Goal: Book appointment/travel/reservation

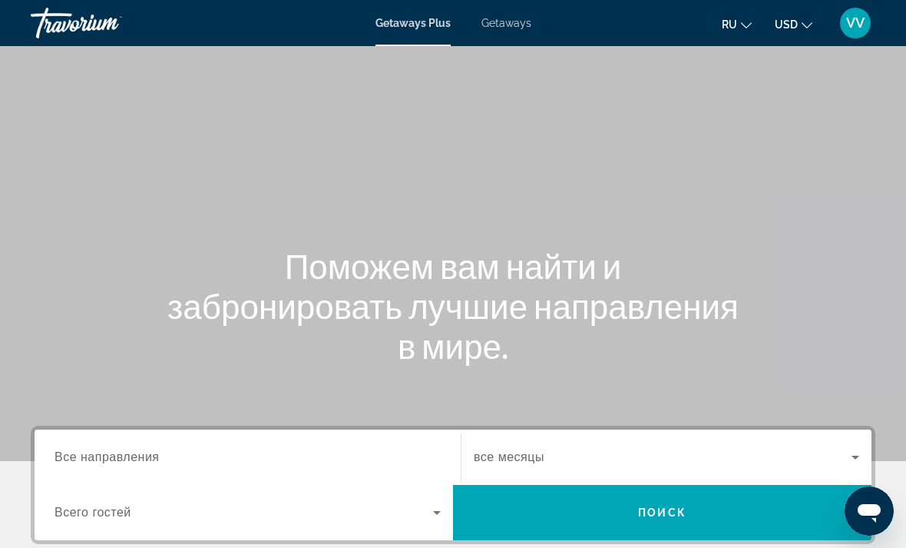
click at [214, 454] on input "Destination Все направления" at bounding box center [248, 457] width 386 height 18
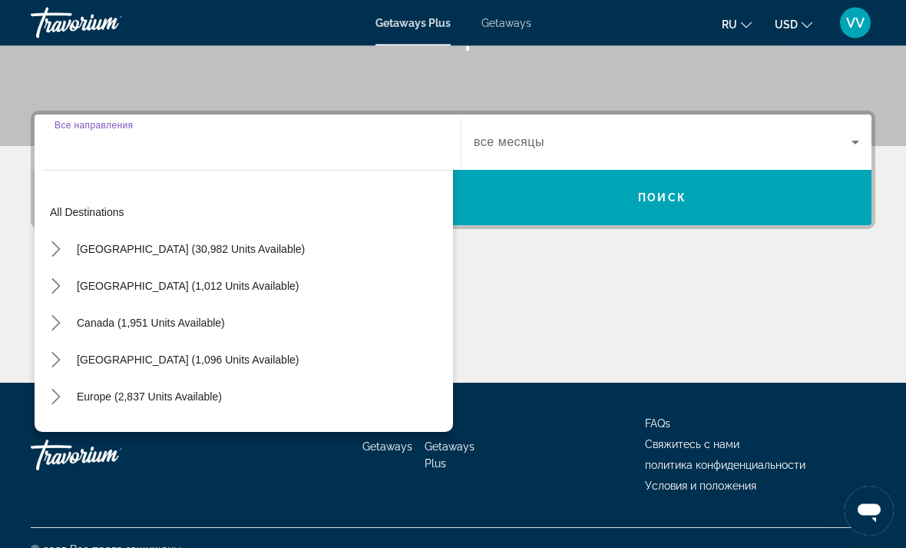
scroll to position [338, 0]
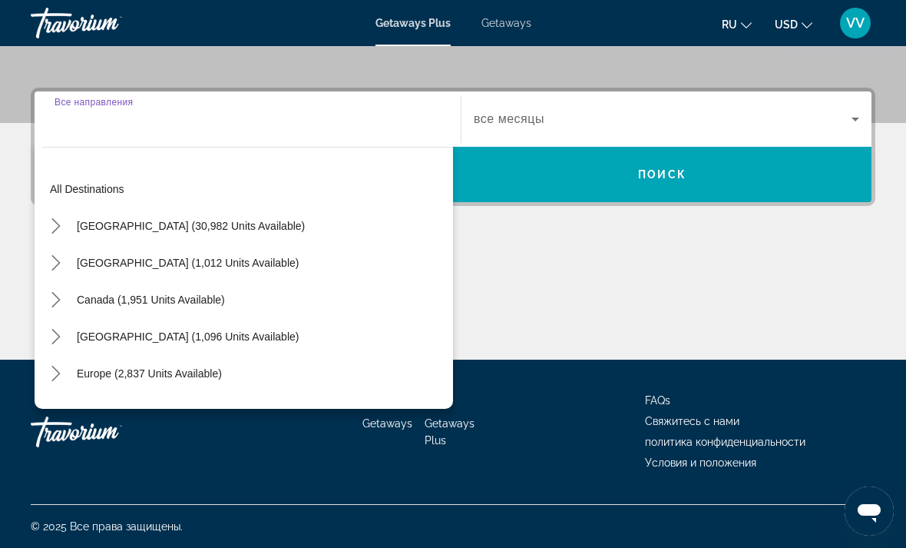
click at [43, 220] on mat-icon "Toggle United States (30,982 units available) submenu" at bounding box center [55, 226] width 27 height 27
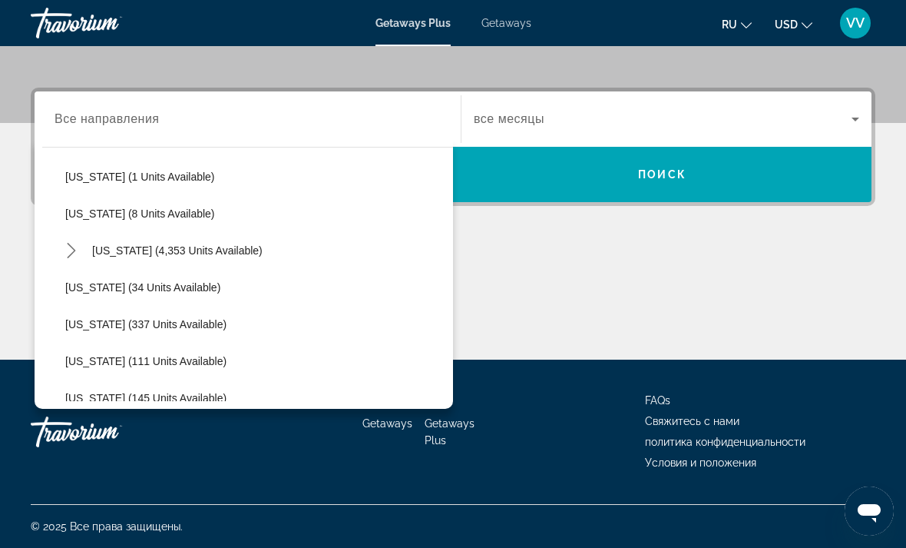
scroll to position [235, 0]
click at [74, 253] on icon "Toggle Florida (4,353 units available) submenu" at bounding box center [71, 248] width 15 height 15
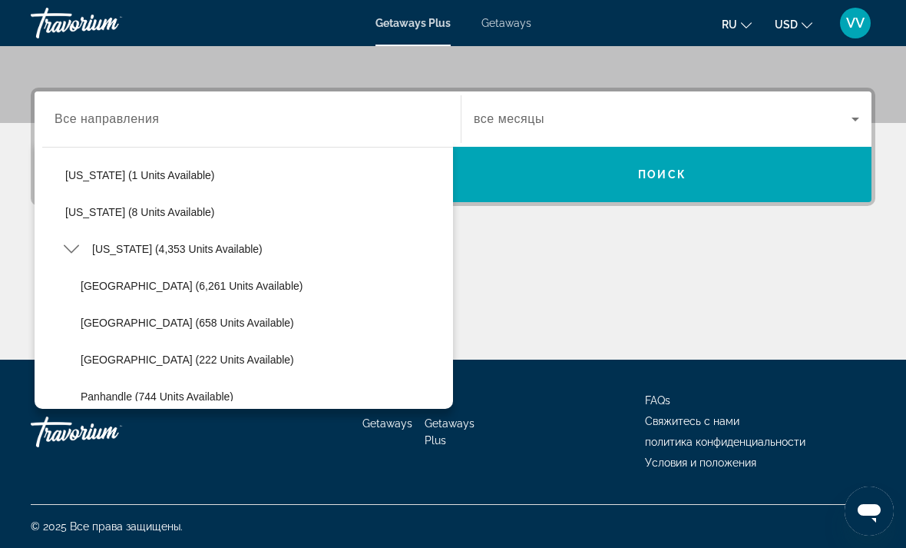
click at [92, 280] on span "[GEOGRAPHIC_DATA] (6,261 units available)" at bounding box center [192, 286] width 222 height 12
type input "**********"
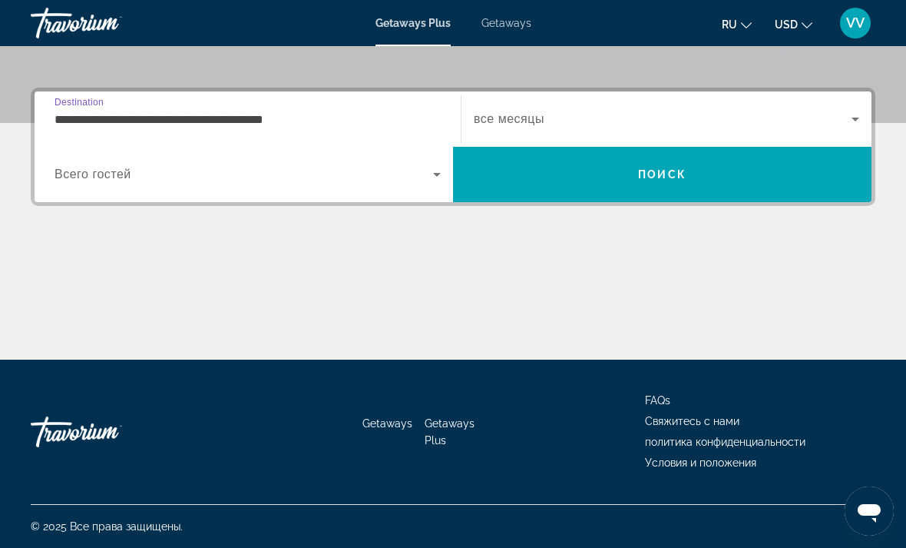
click at [863, 108] on div "Start Month все месяцы" at bounding box center [667, 119] width 410 height 43
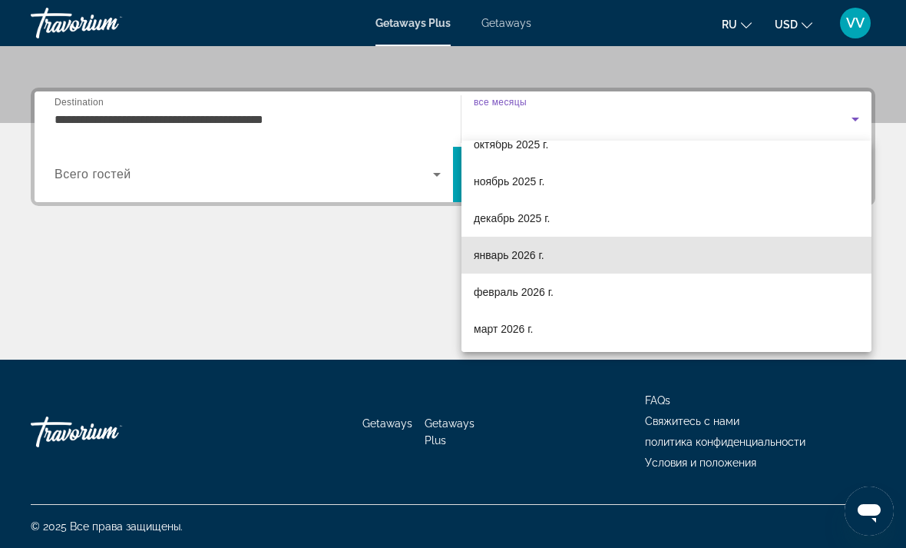
scroll to position [59, 0]
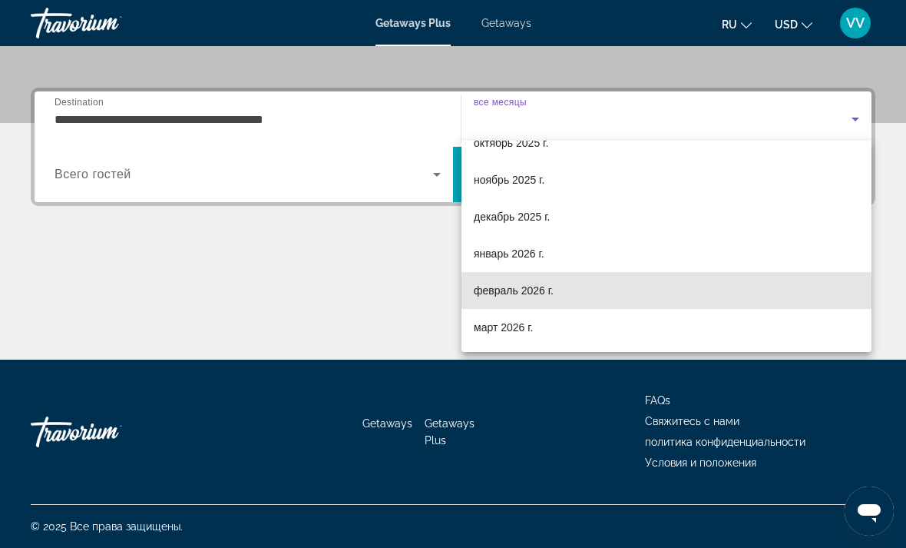
click at [546, 295] on span "февраль 2026 г." at bounding box center [514, 290] width 80 height 18
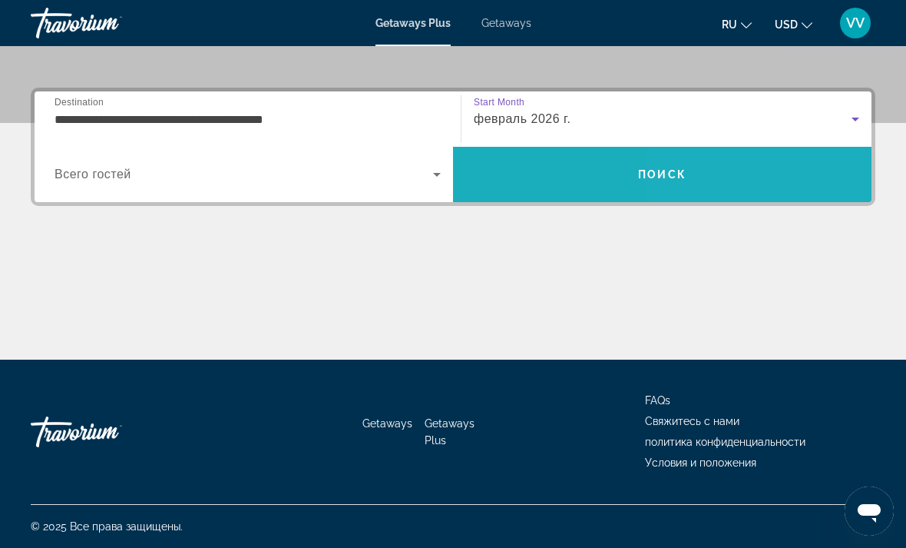
click at [806, 167] on span "Search" at bounding box center [662, 174] width 419 height 37
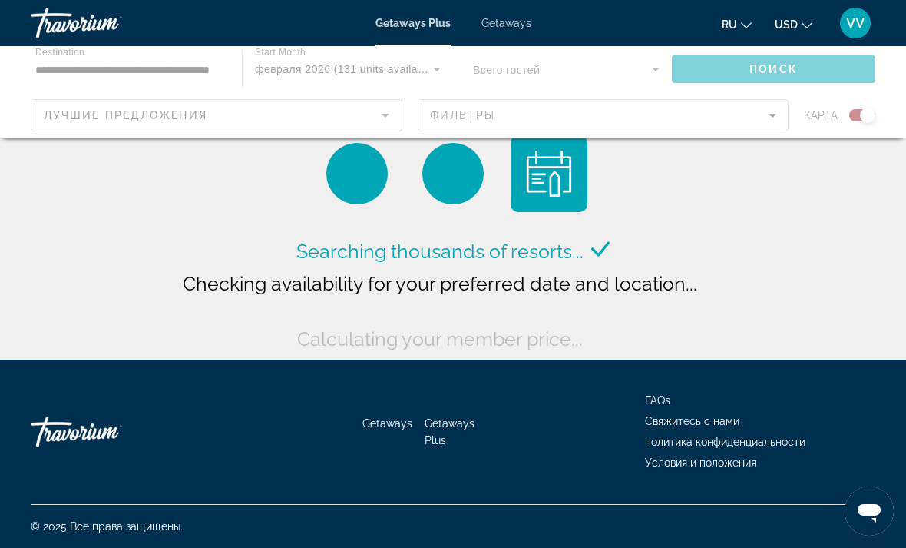
click at [511, 17] on span "Getaways" at bounding box center [507, 23] width 50 height 12
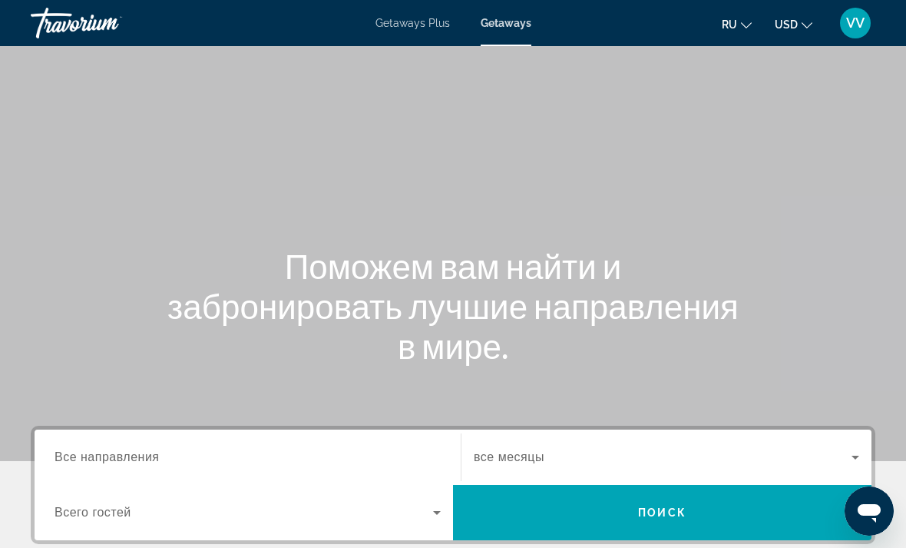
click at [89, 452] on span "Все направления" at bounding box center [107, 456] width 105 height 13
click at [89, 452] on input "Destination Все направления" at bounding box center [248, 457] width 386 height 18
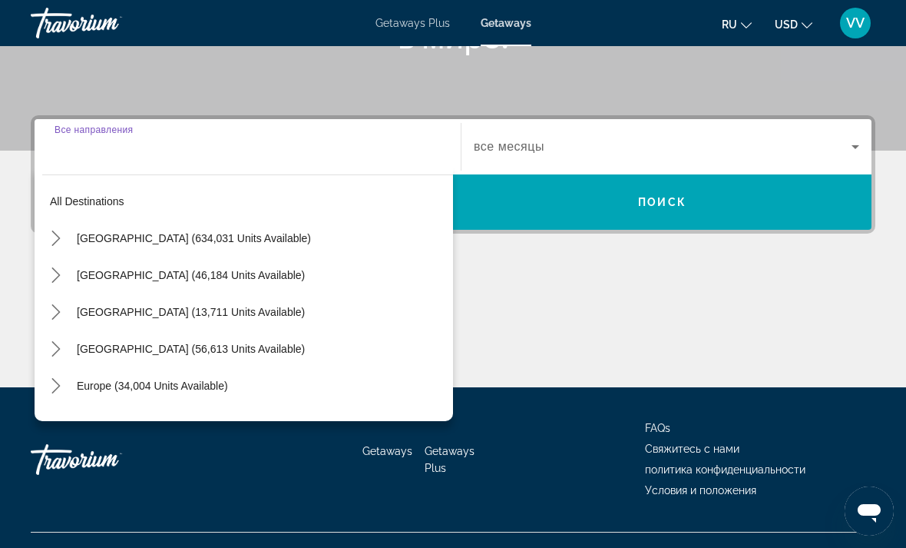
scroll to position [337, 0]
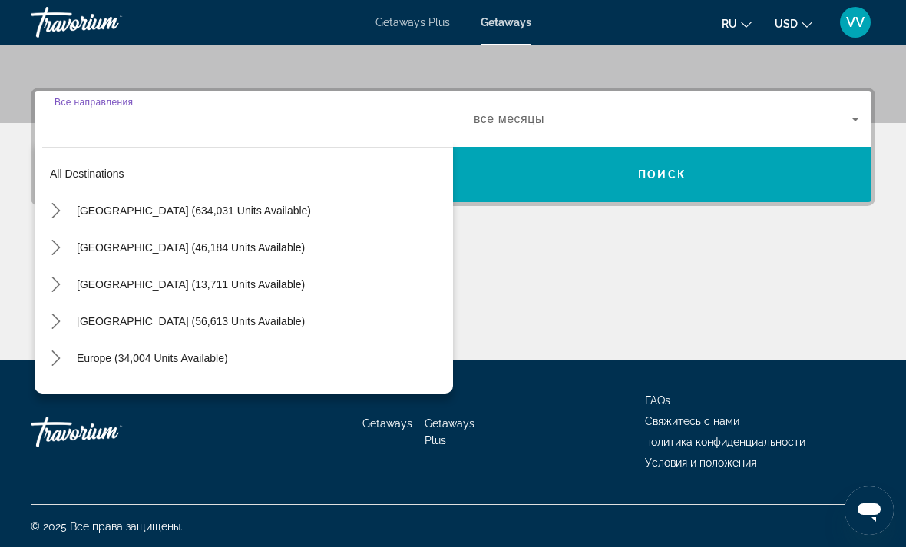
click at [55, 213] on icon "Toggle United States (634,031 units available) submenu" at bounding box center [55, 211] width 15 height 15
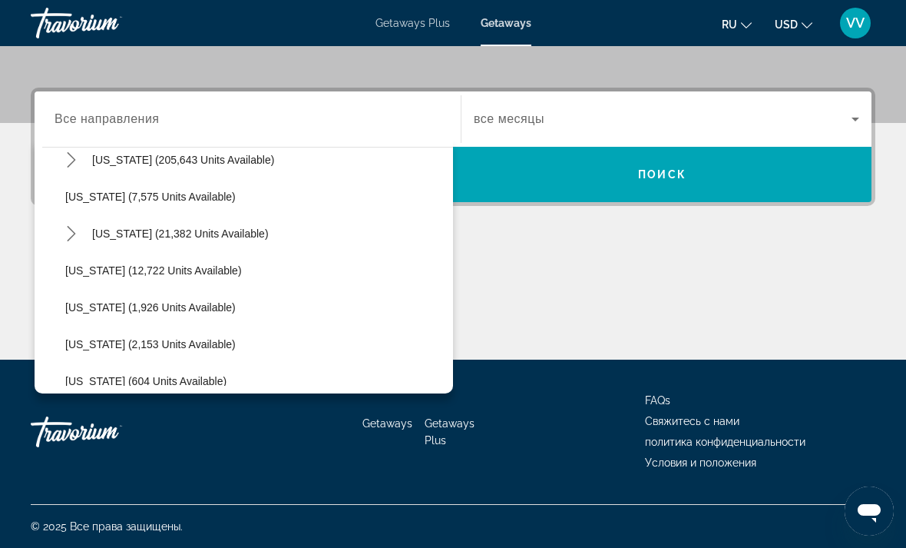
scroll to position [272, 0]
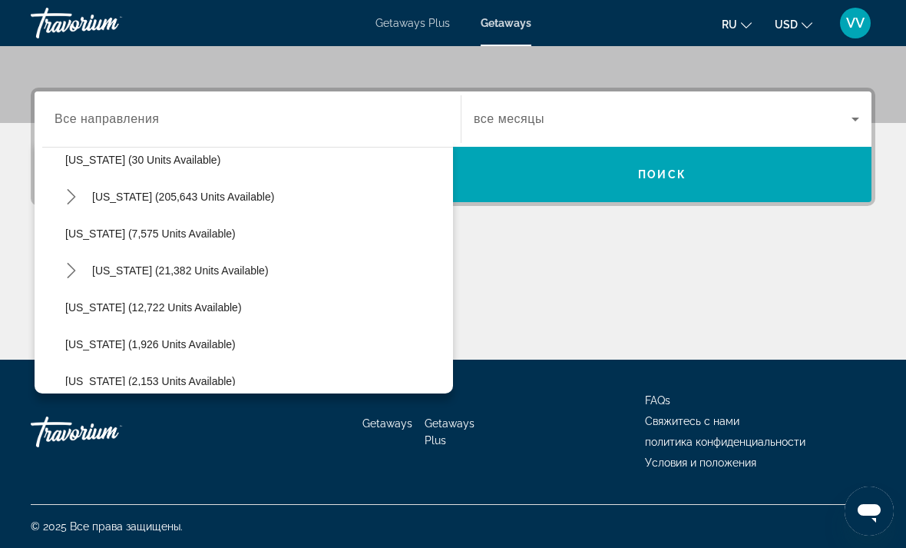
click at [108, 194] on span "[US_STATE] (205,643 units available)" at bounding box center [183, 196] width 182 height 12
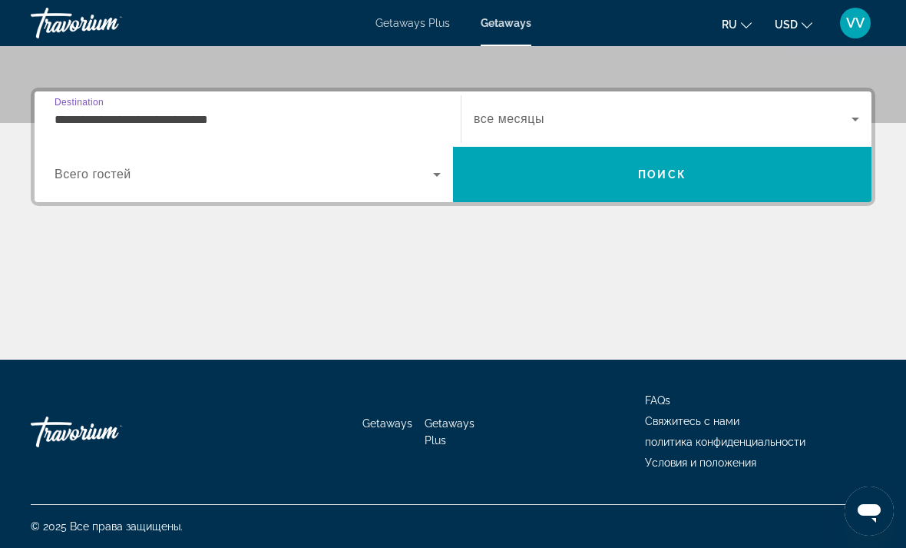
click at [170, 121] on input "**********" at bounding box center [248, 120] width 386 height 18
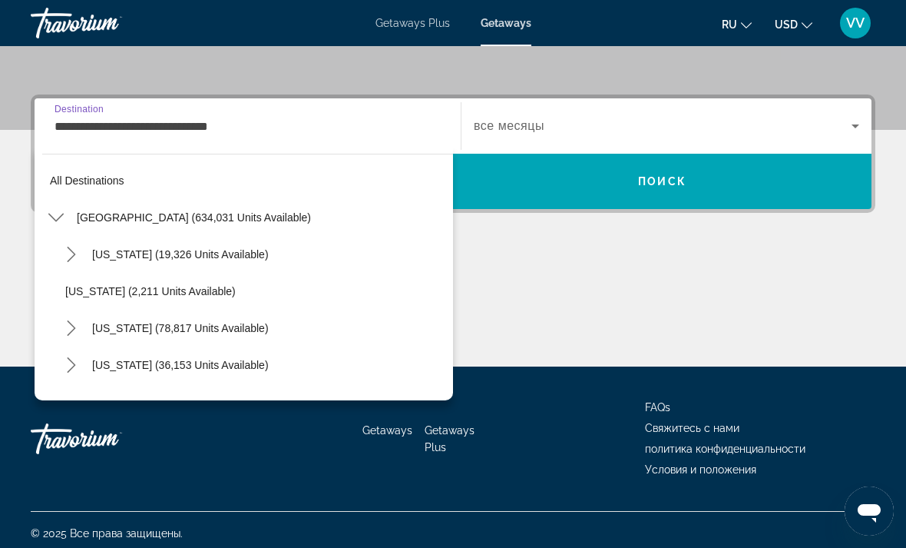
scroll to position [202, 0]
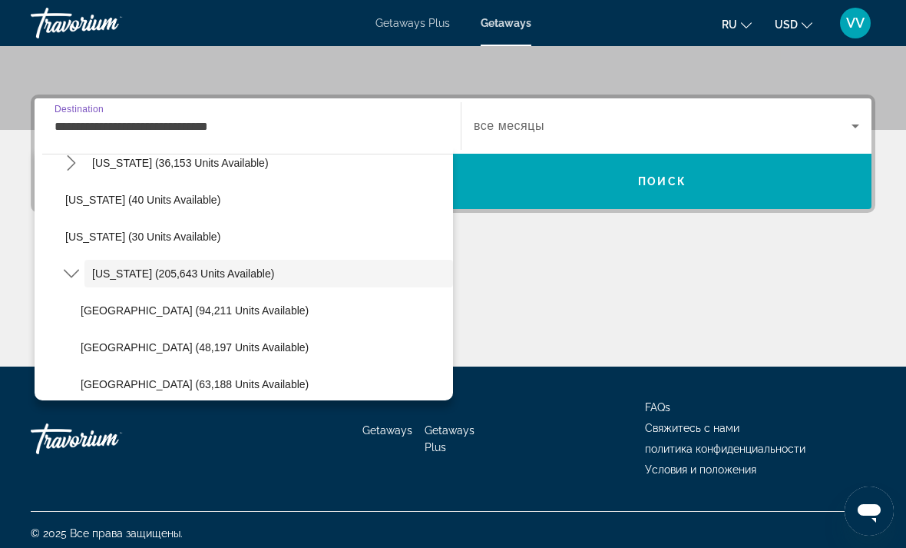
click at [80, 301] on span "Select destination: Orlando & Disney Area (94,211 units available)" at bounding box center [263, 310] width 380 height 37
type input "**********"
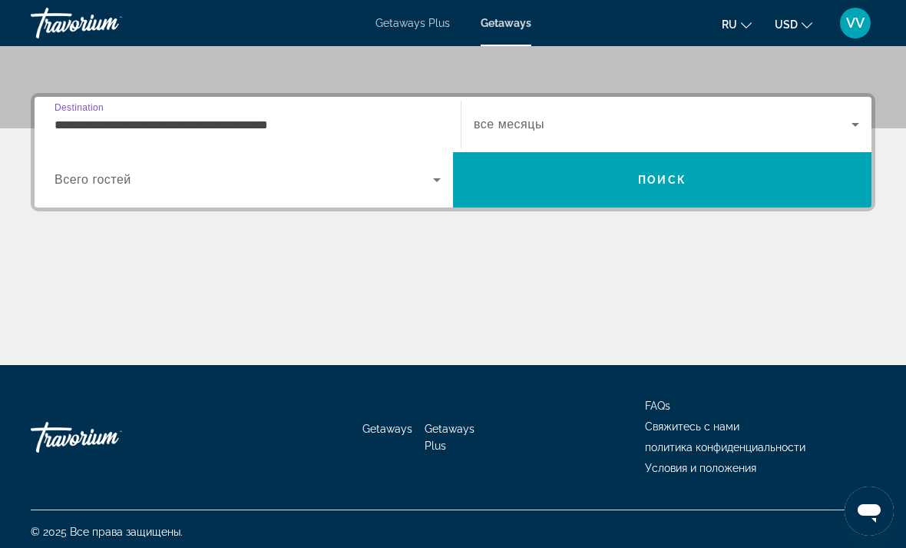
scroll to position [337, 0]
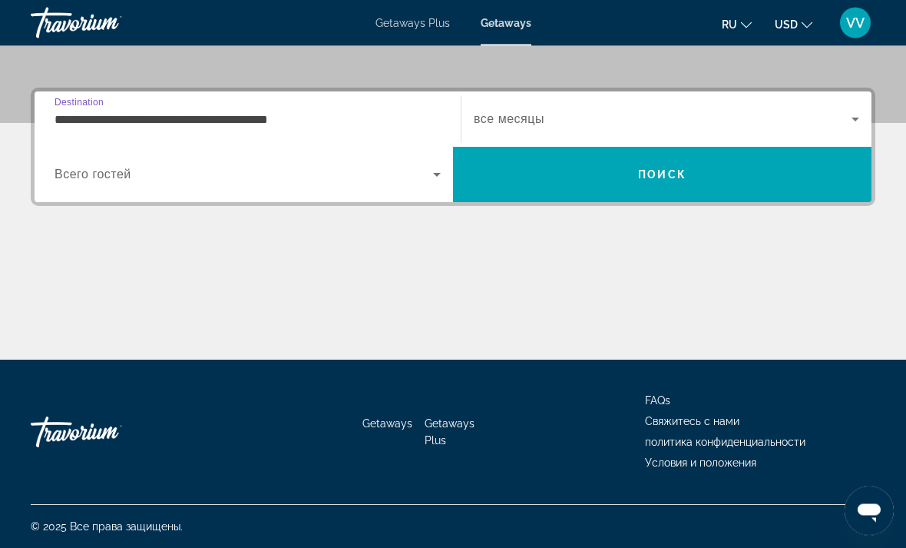
click at [435, 176] on icon "Search widget" at bounding box center [437, 175] width 18 height 18
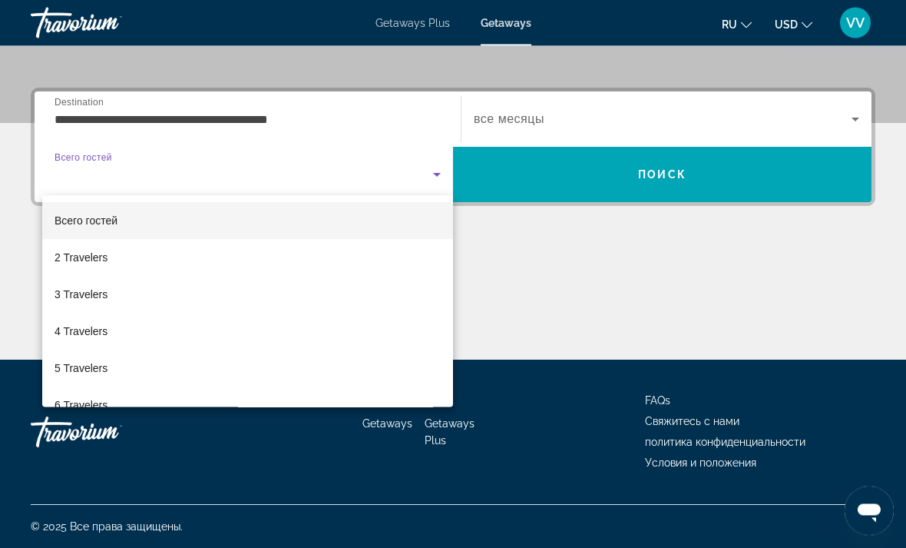
scroll to position [338, 0]
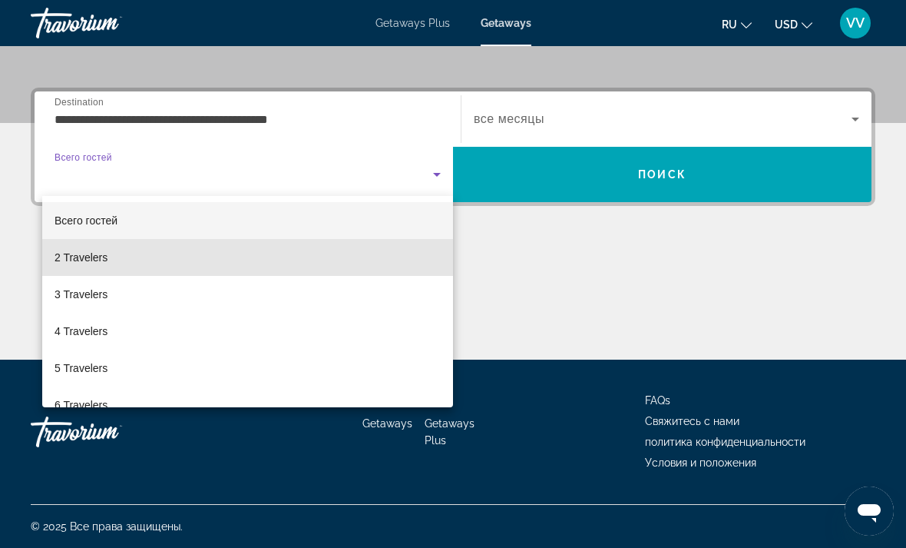
click at [323, 257] on mat-option "2 Travelers" at bounding box center [247, 257] width 411 height 37
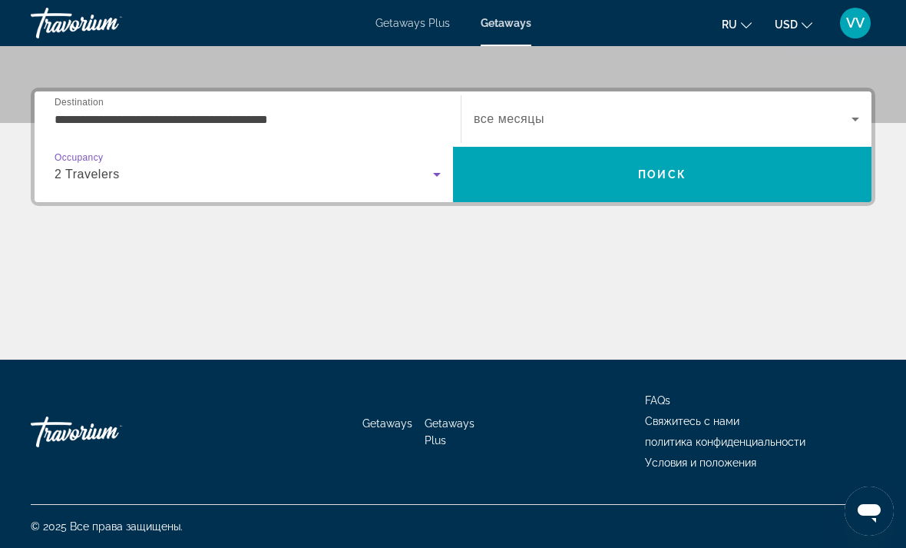
click at [859, 114] on icon "Search widget" at bounding box center [855, 119] width 18 height 18
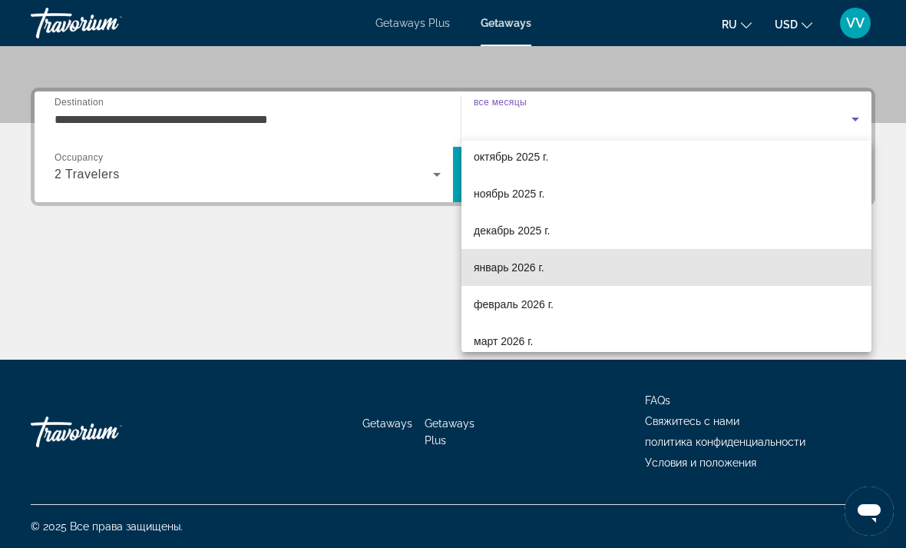
scroll to position [50, 0]
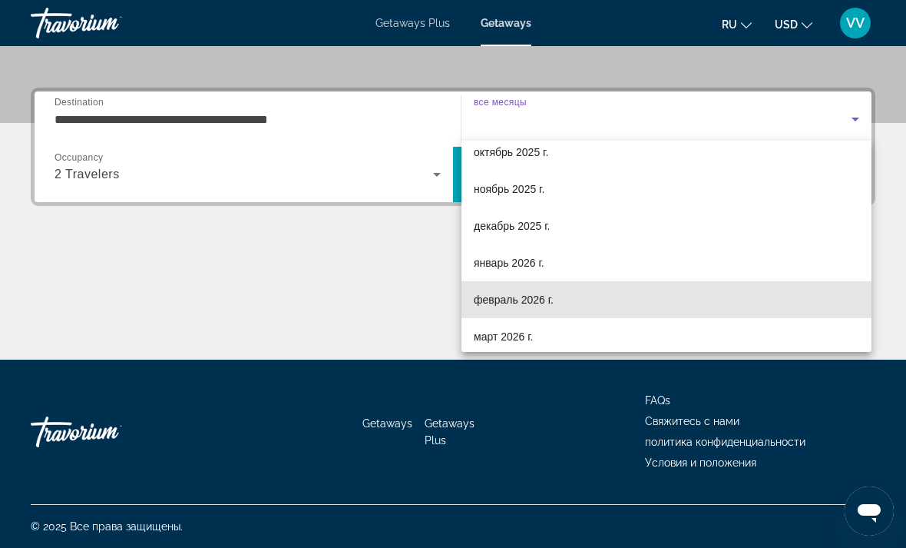
click at [546, 304] on span "февраль 2026 г." at bounding box center [514, 299] width 80 height 18
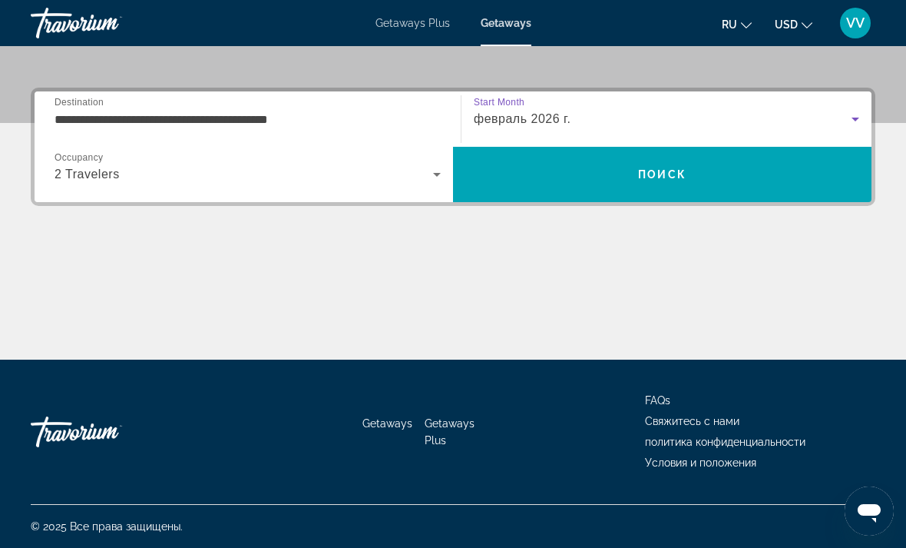
click at [795, 172] on span "Search" at bounding box center [662, 174] width 419 height 37
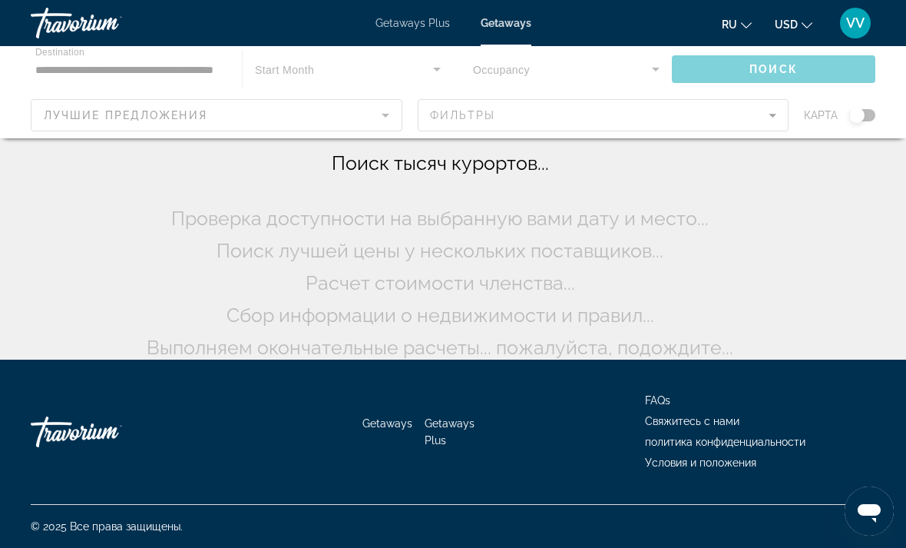
scroll to position [80, 0]
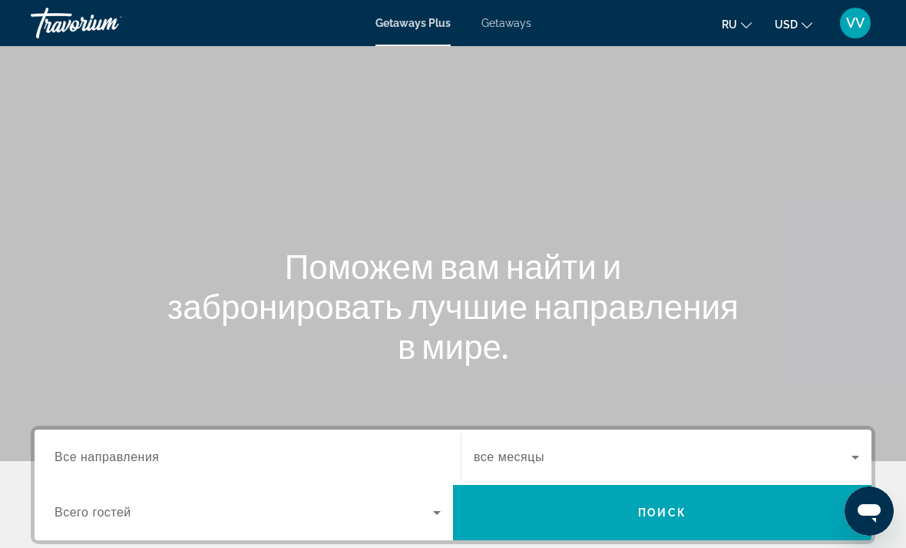
click at [99, 439] on div "Search widget" at bounding box center [248, 457] width 386 height 44
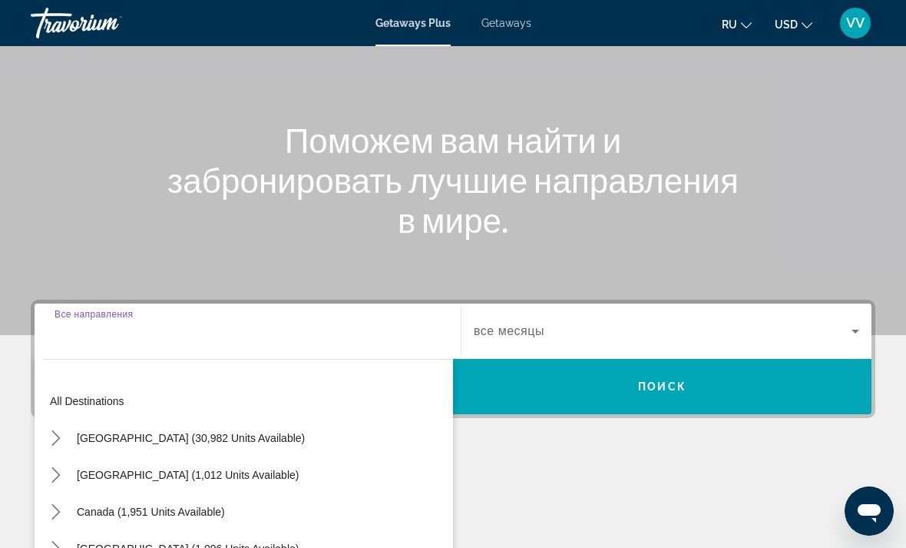
scroll to position [337, 0]
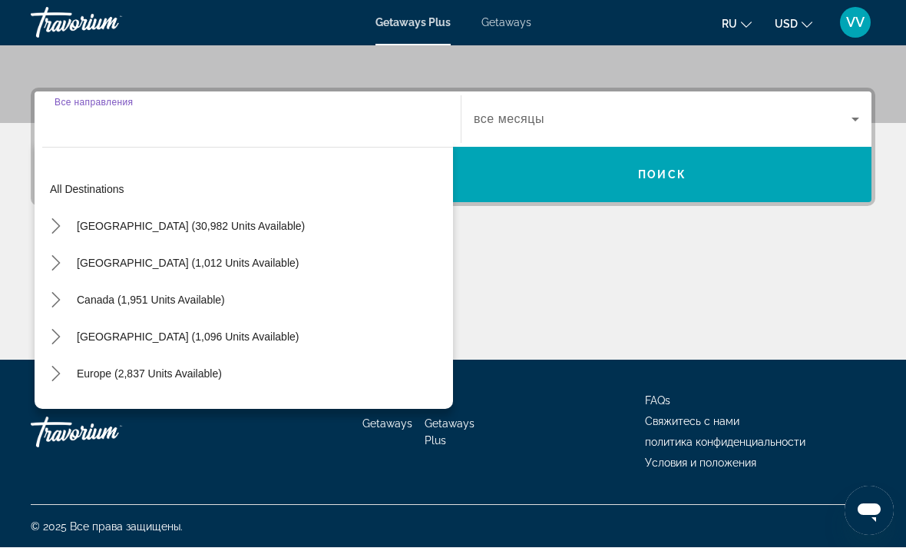
click at [63, 226] on icon "Toggle United States (30,982 units available) submenu" at bounding box center [55, 226] width 15 height 15
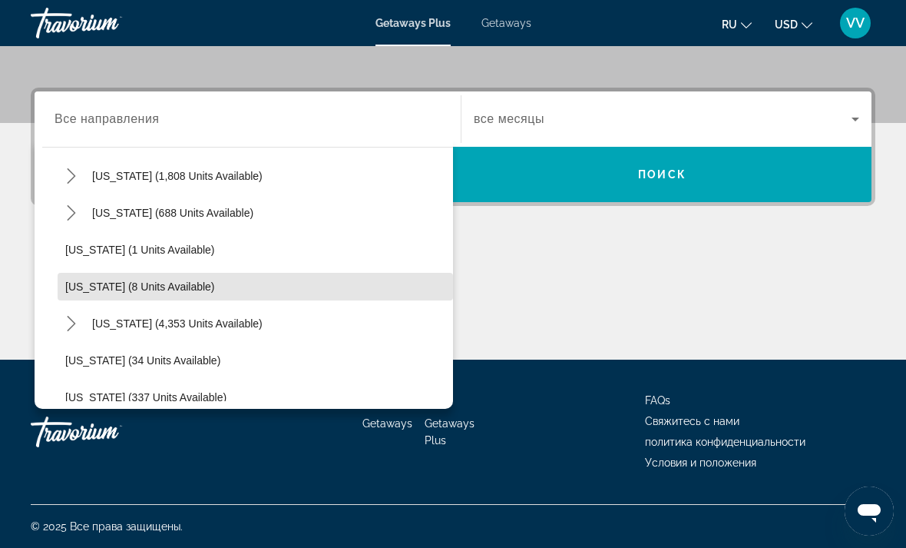
scroll to position [162, 0]
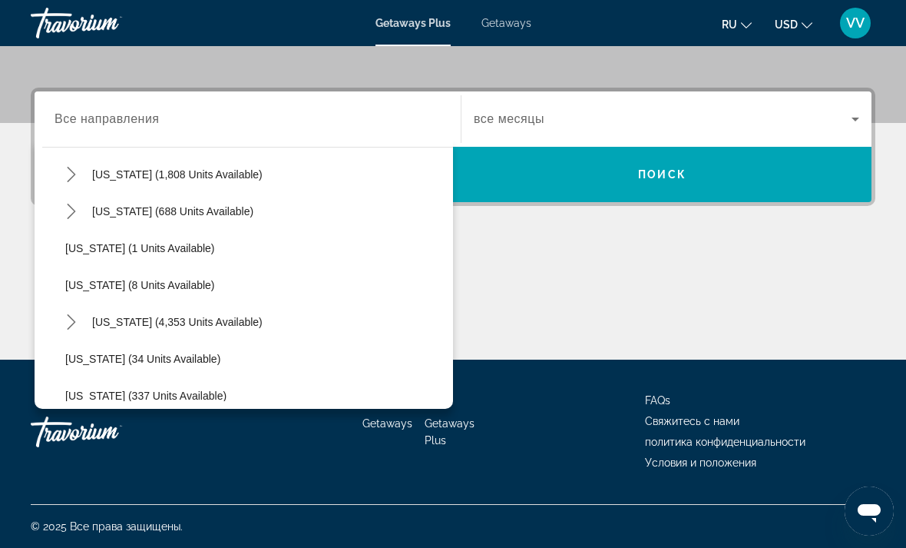
click at [71, 326] on icon "Toggle Florida (4,353 units available) submenu" at bounding box center [71, 321] width 8 height 15
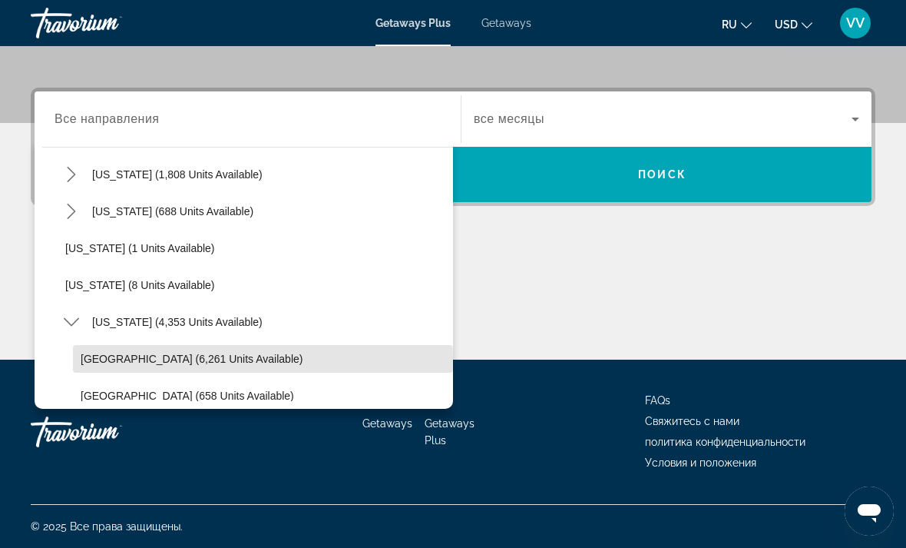
click at [87, 359] on span "[GEOGRAPHIC_DATA] (6,261 units available)" at bounding box center [192, 358] width 222 height 12
type input "**********"
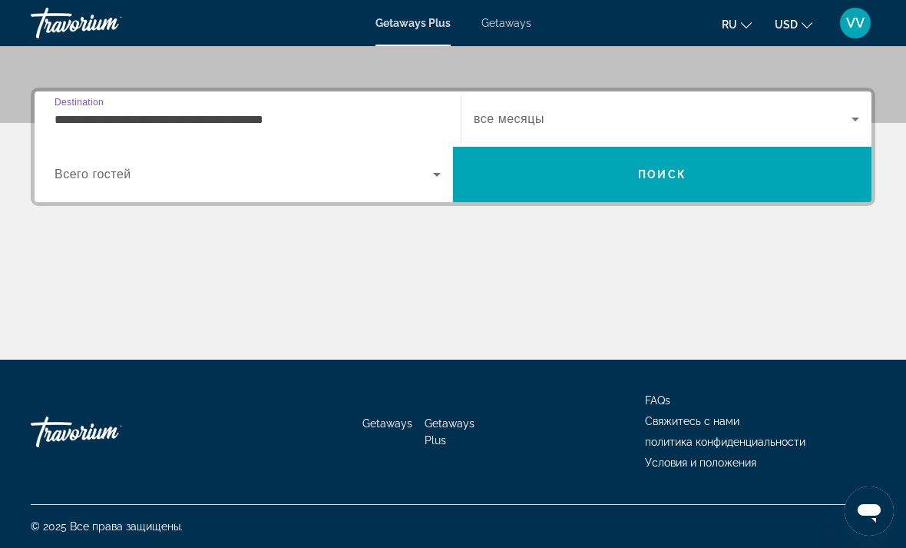
click at [862, 117] on icon "Search widget" at bounding box center [855, 119] width 18 height 18
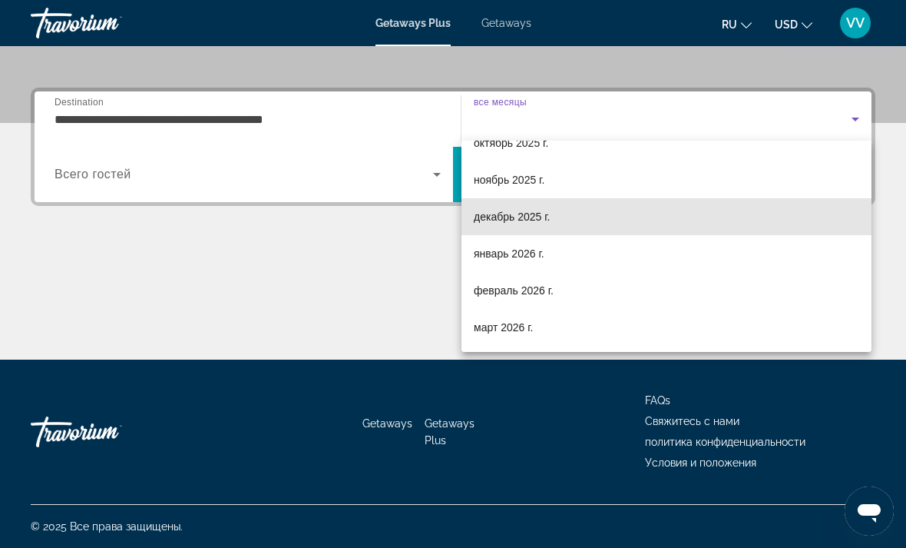
scroll to position [61, 0]
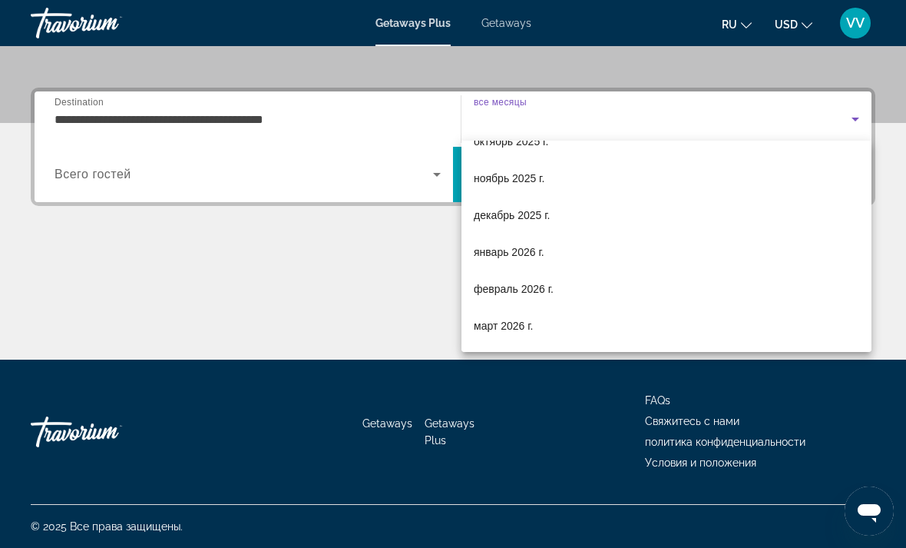
click at [781, 74] on div at bounding box center [453, 274] width 906 height 548
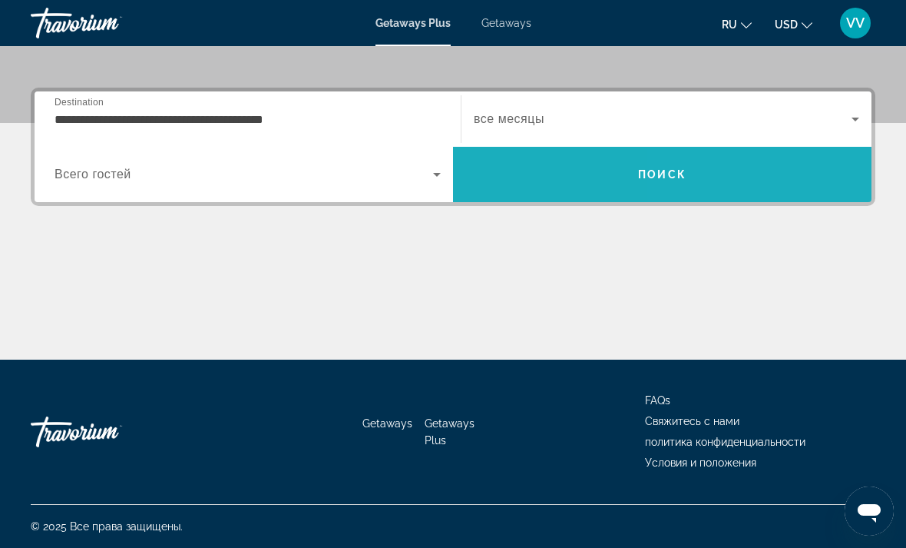
click at [781, 177] on span "Search" at bounding box center [662, 174] width 419 height 37
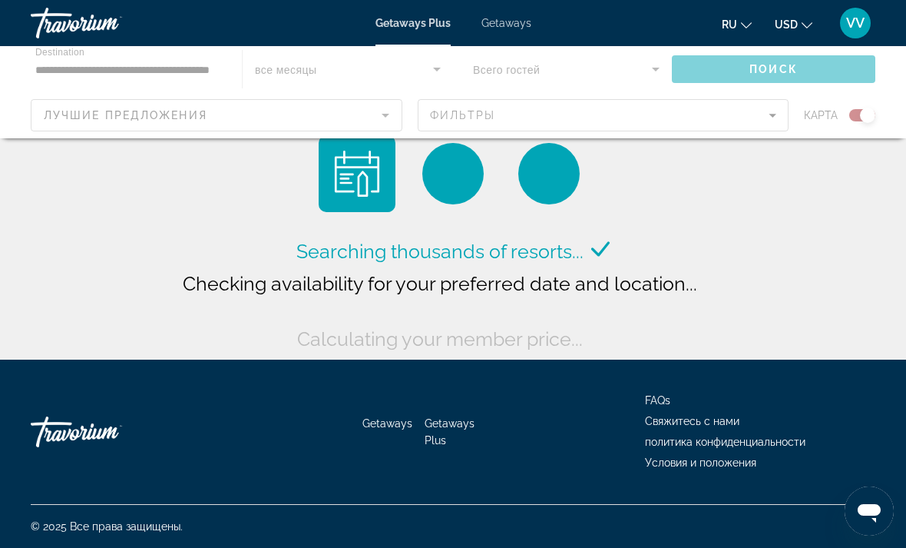
click at [501, 22] on span "Getaways" at bounding box center [507, 23] width 50 height 12
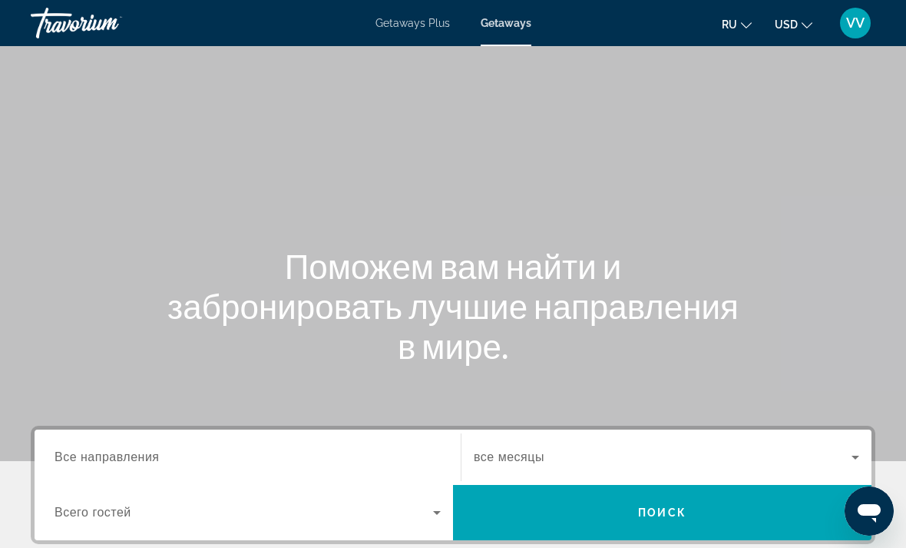
click at [86, 440] on div "Search widget" at bounding box center [248, 457] width 386 height 44
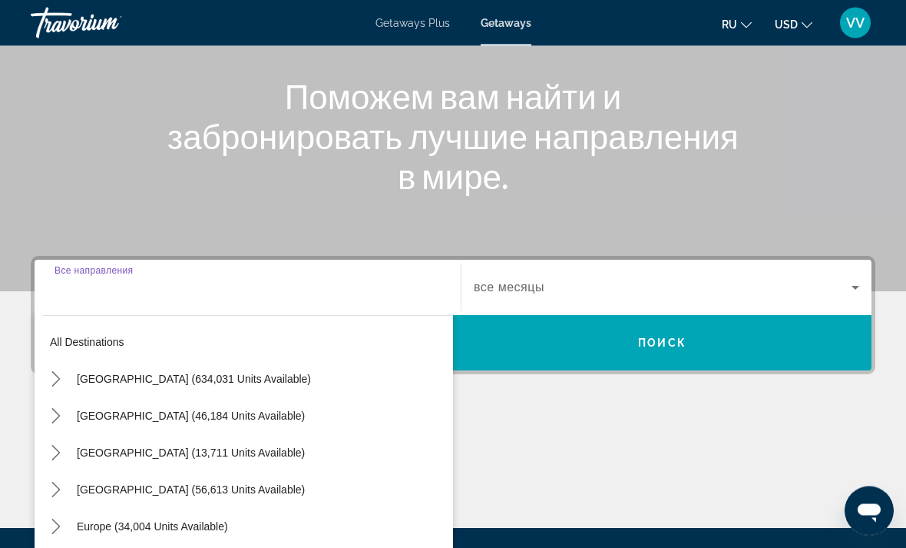
scroll to position [336, 0]
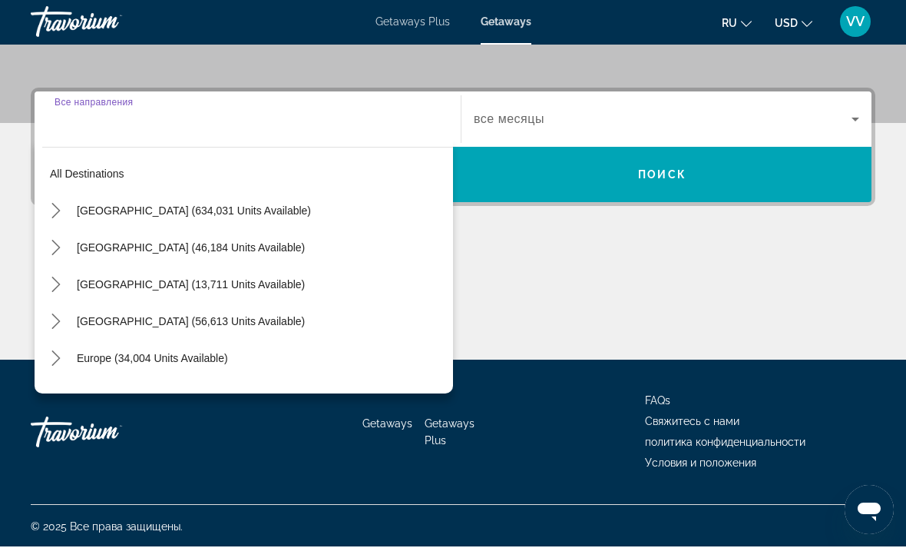
click at [51, 204] on icon "Toggle United States (634,031 units available) submenu" at bounding box center [55, 211] width 15 height 15
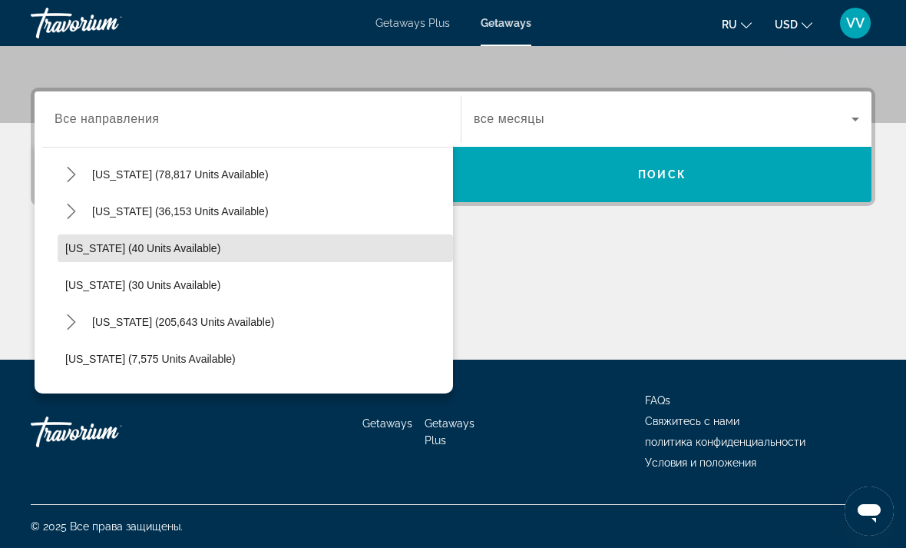
scroll to position [158, 0]
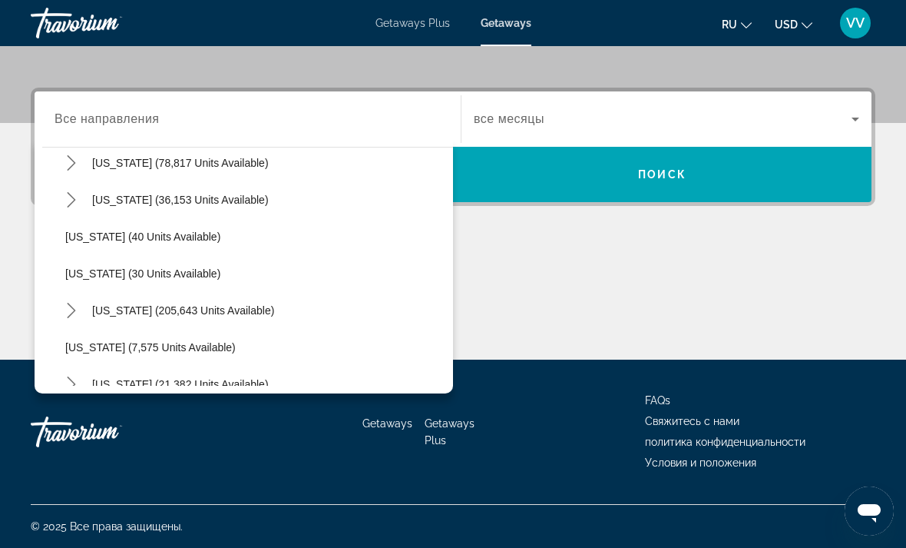
click at [71, 315] on icon "Toggle Florida (205,643 units available) submenu" at bounding box center [71, 310] width 8 height 15
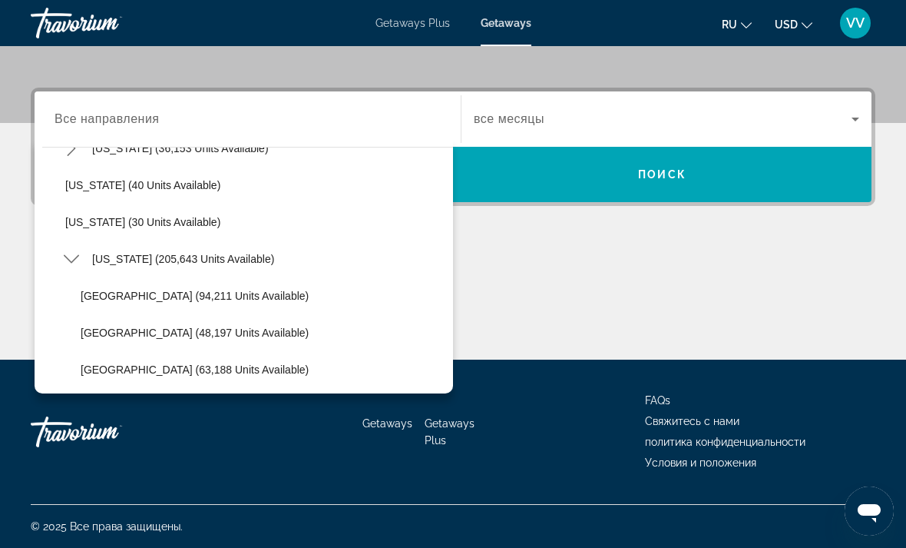
scroll to position [223, 0]
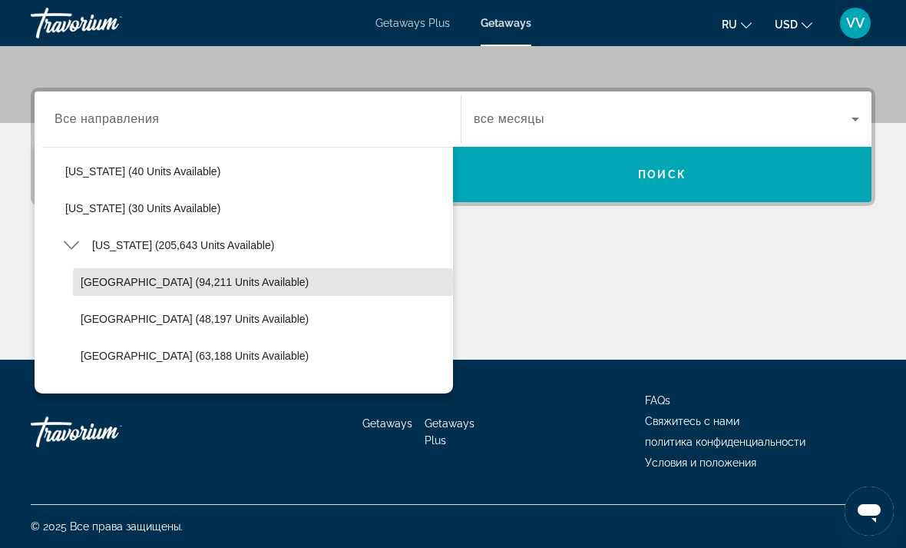
click at [82, 281] on span "[GEOGRAPHIC_DATA] (94,211 units available)" at bounding box center [195, 282] width 228 height 12
type input "**********"
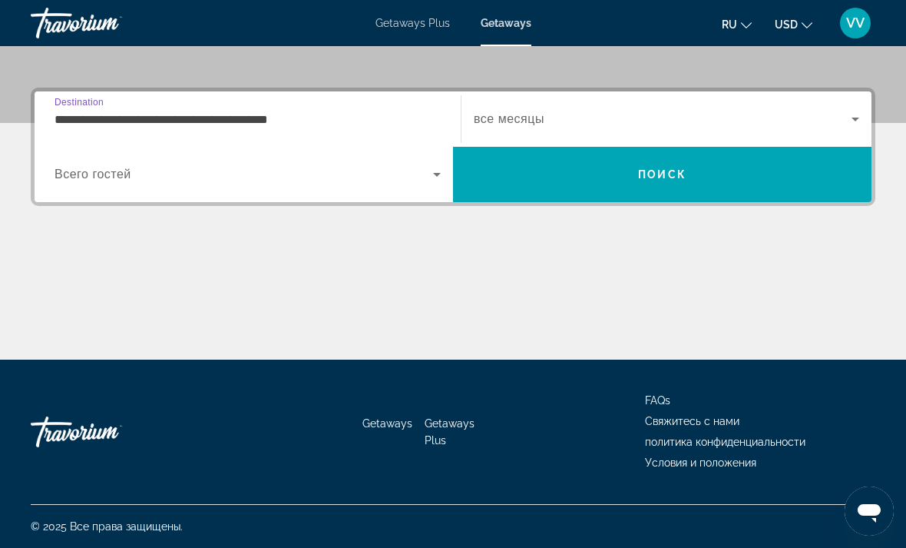
click at [799, 170] on span "Search" at bounding box center [662, 174] width 419 height 37
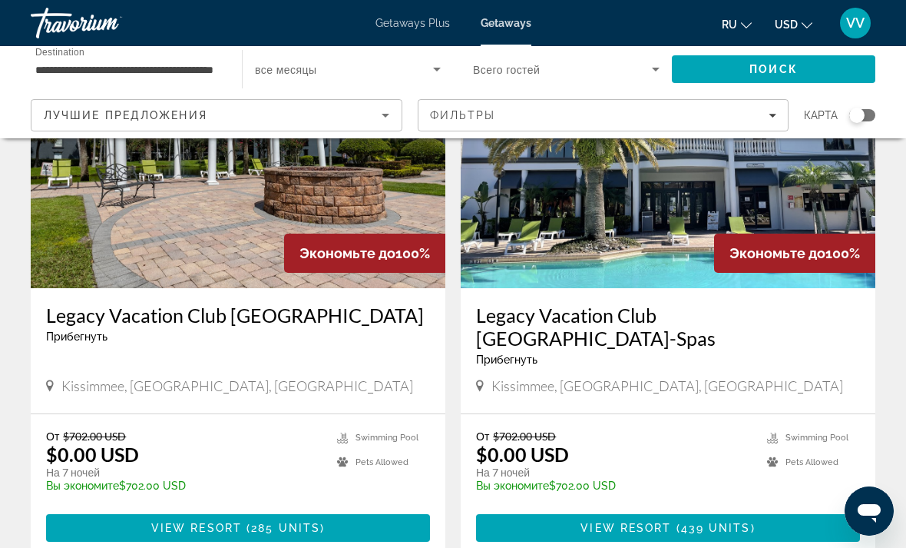
scroll to position [2923, 0]
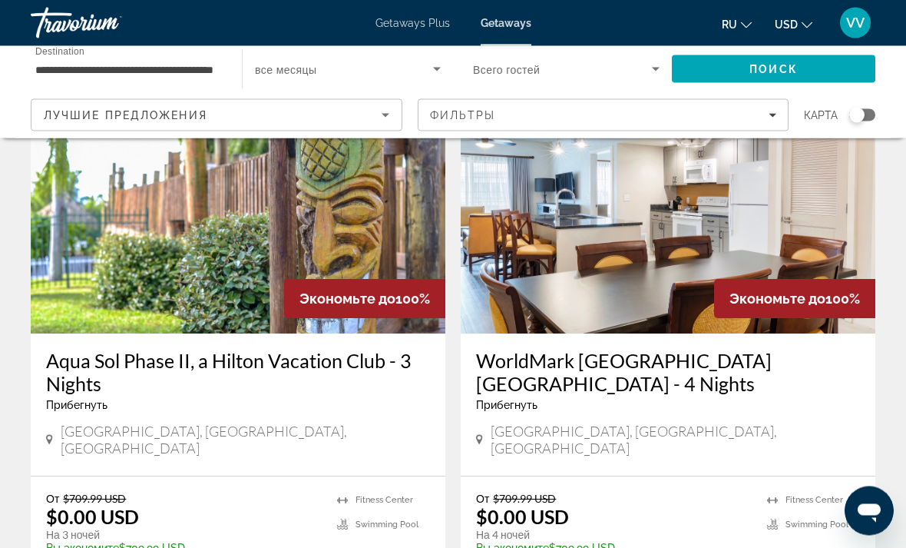
scroll to position [1279, 0]
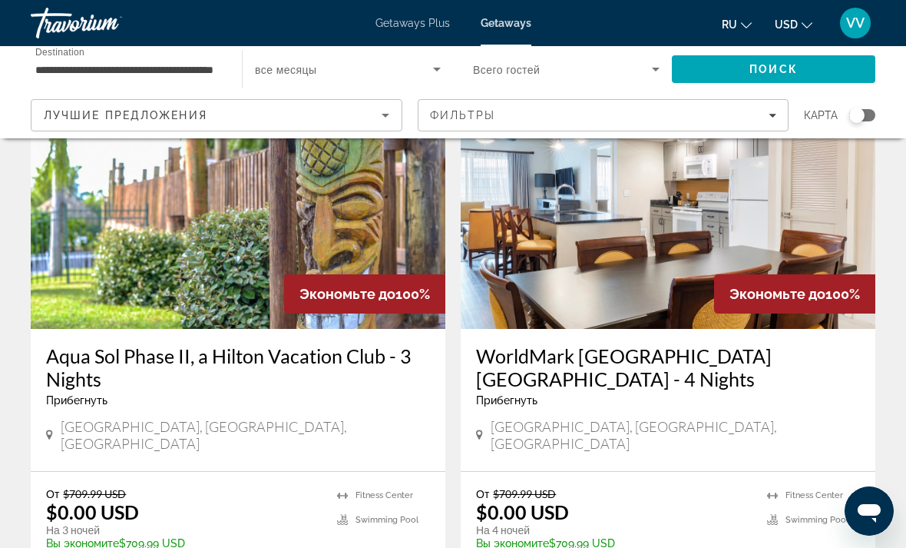
click at [376, 118] on icon "Sort by" at bounding box center [385, 115] width 18 height 18
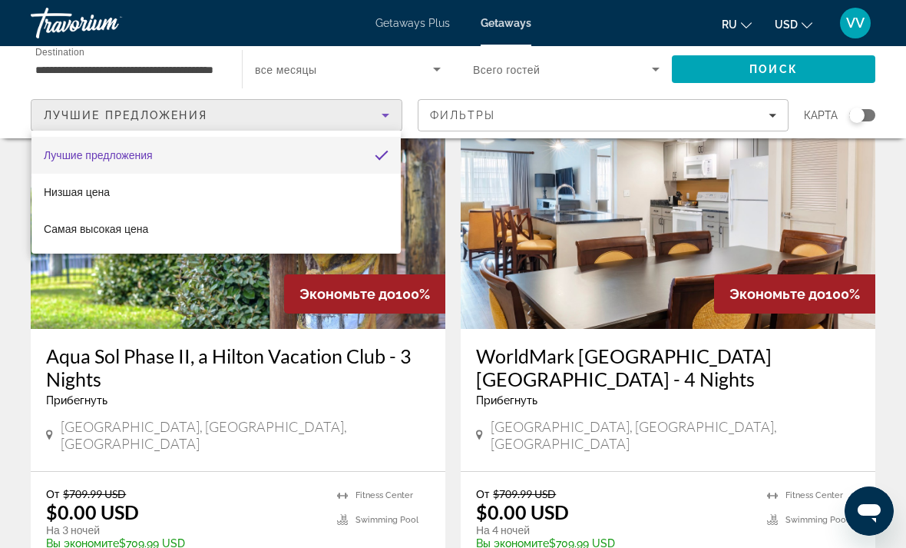
click at [48, 116] on div at bounding box center [453, 274] width 906 height 548
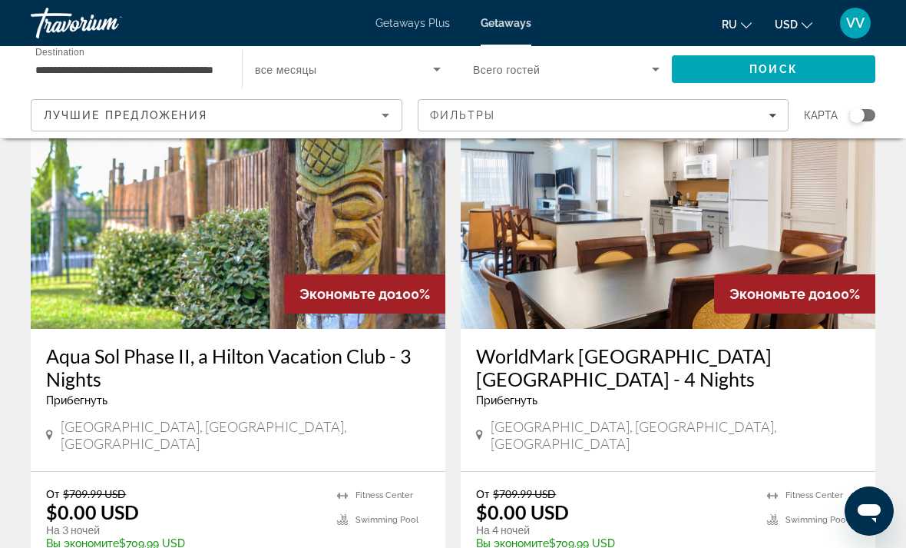
click at [784, 98] on span "Filters" at bounding box center [604, 115] width 370 height 37
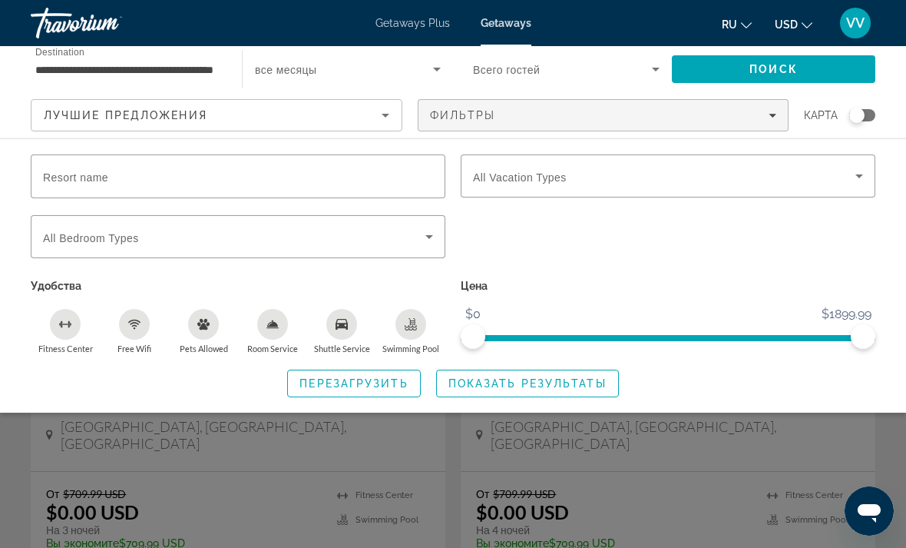
click at [781, 108] on span "Filters" at bounding box center [604, 115] width 370 height 37
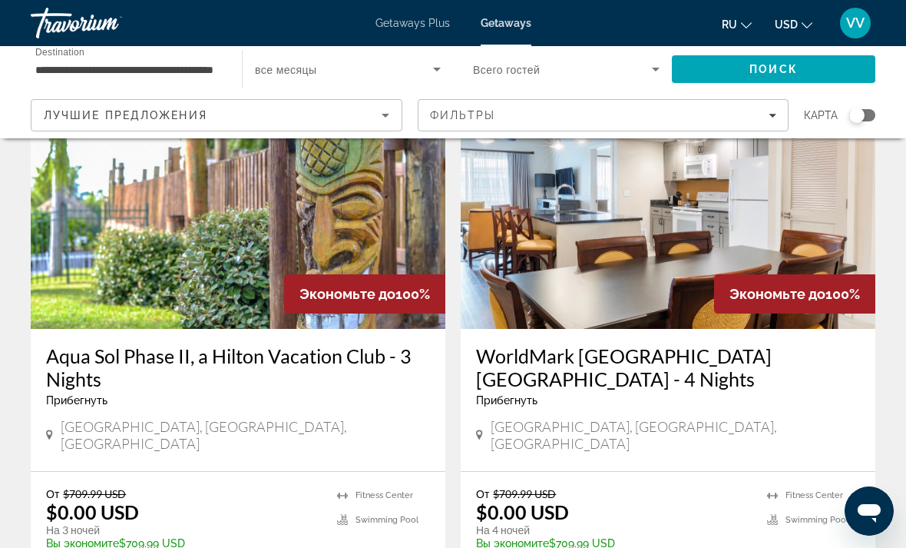
click at [788, 101] on span "Filters" at bounding box center [604, 115] width 370 height 37
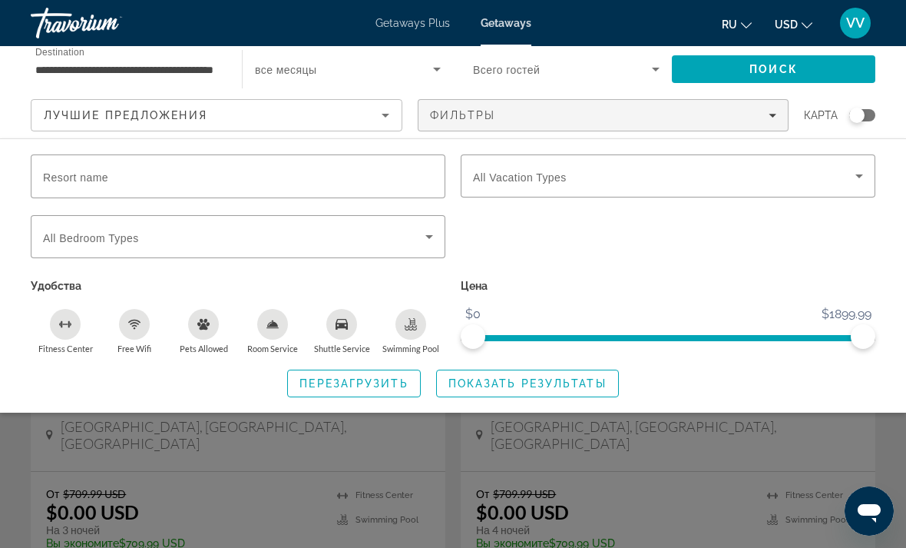
click at [48, 176] on span "Resort name" at bounding box center [75, 177] width 65 height 12
click at [48, 176] on input "Resort name" at bounding box center [238, 176] width 390 height 18
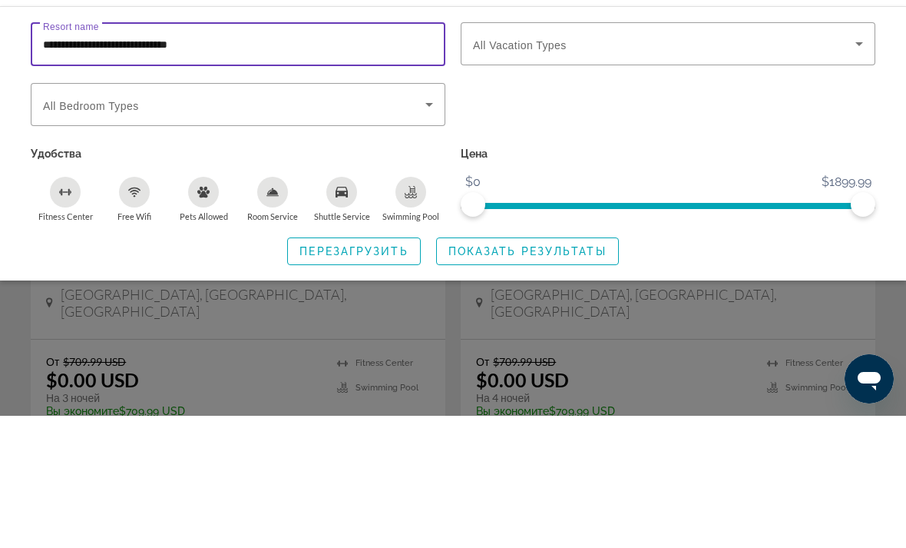
type input "**********"
click at [868, 167] on icon "Search widget" at bounding box center [859, 176] width 18 height 18
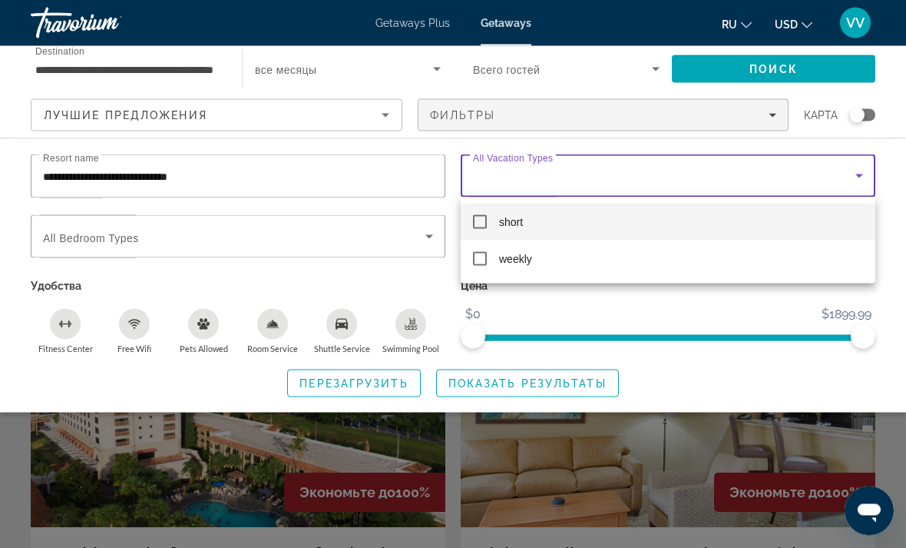
scroll to position [1643, 0]
click at [360, 377] on div at bounding box center [453, 274] width 906 height 548
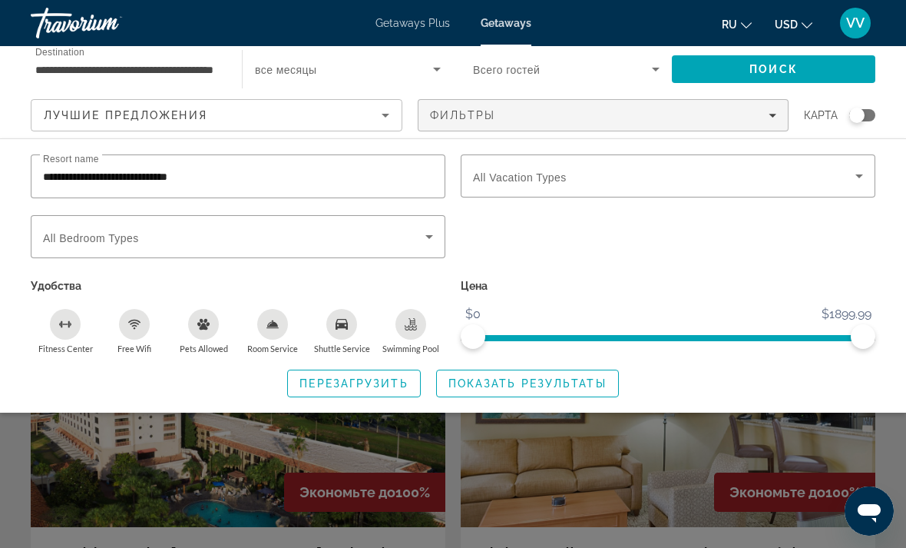
click at [540, 370] on span "Search widget" at bounding box center [527, 383] width 181 height 37
